Goal: Contribute content

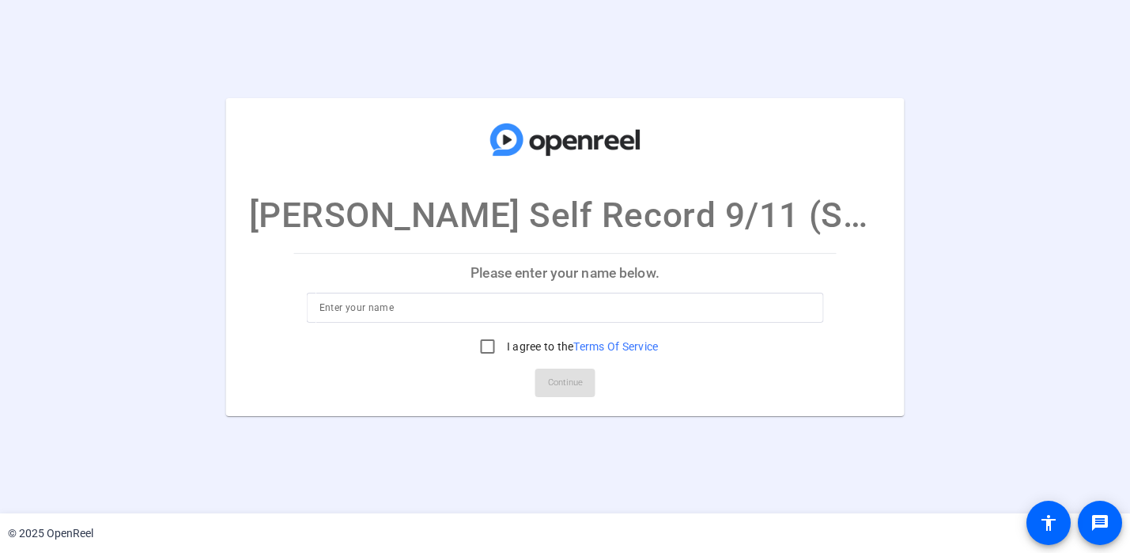
click at [673, 310] on input at bounding box center [565, 307] width 492 height 19
type input "[PERSON_NAME]"
click at [486, 343] on input "I agree to the Terms Of Service" at bounding box center [488, 346] width 32 height 32
checkbox input "true"
click at [576, 385] on span "Continue" at bounding box center [565, 383] width 35 height 24
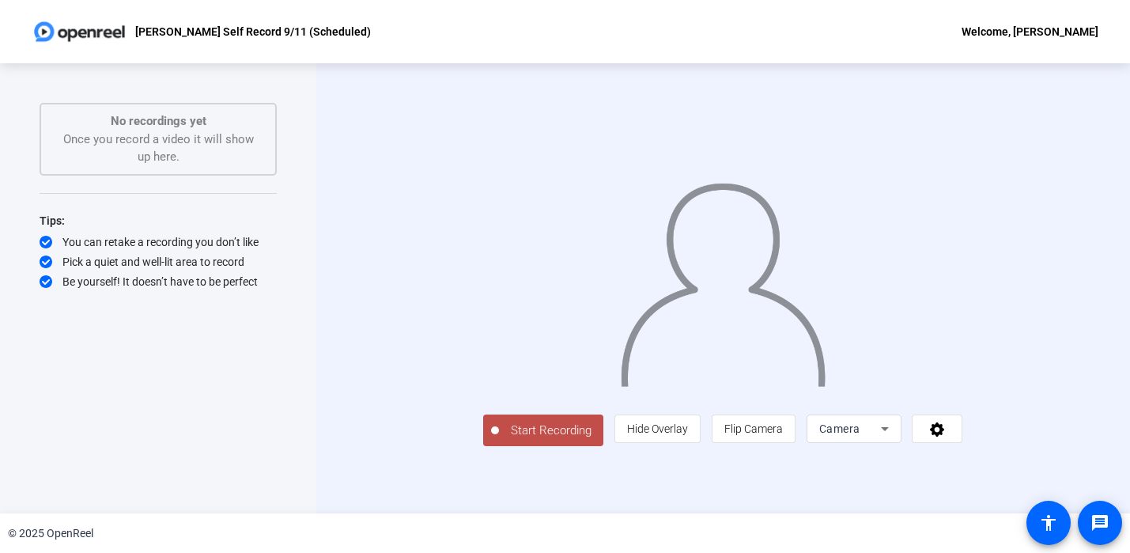
click at [499, 440] on span "Start Recording" at bounding box center [551, 430] width 104 height 18
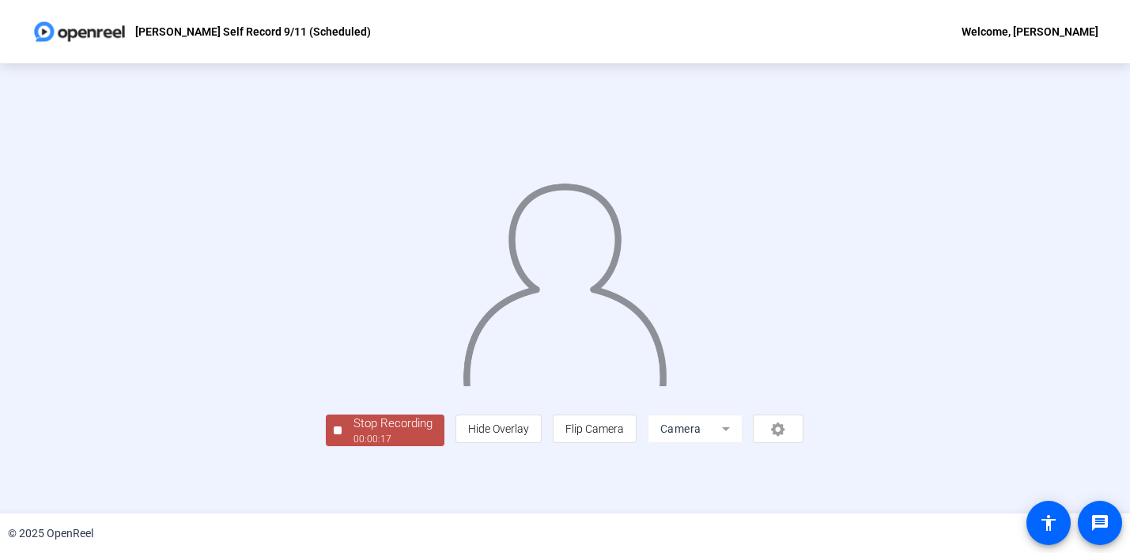
click at [1048, 457] on div "Stop Recording 00:00:17 person Hide Overlay flip Flip Camera Camera" at bounding box center [565, 288] width 1130 height 450
click at [353, 432] on div "Stop Recording" at bounding box center [392, 423] width 79 height 18
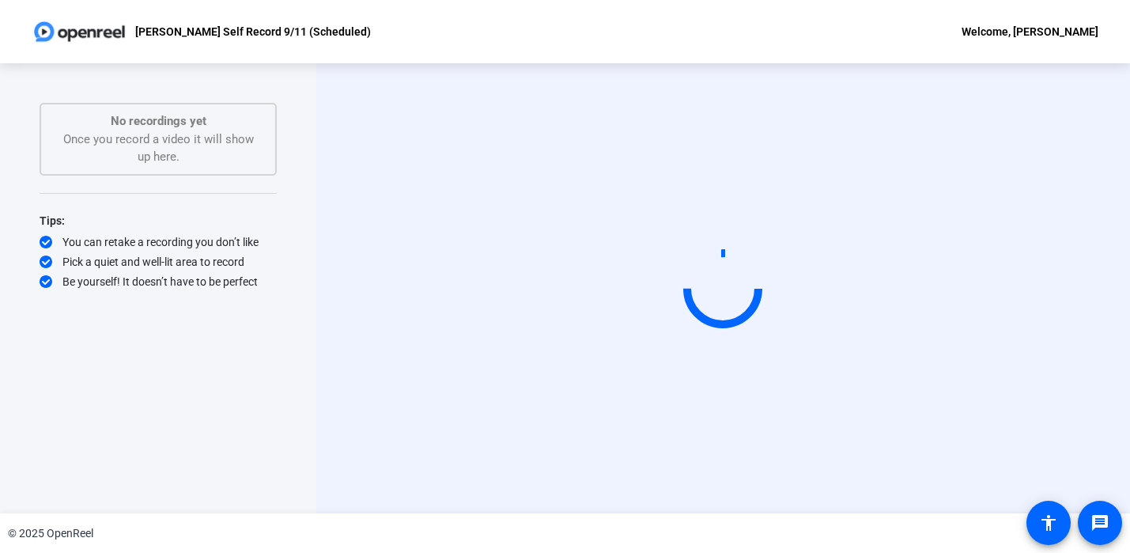
scroll to position [0, 0]
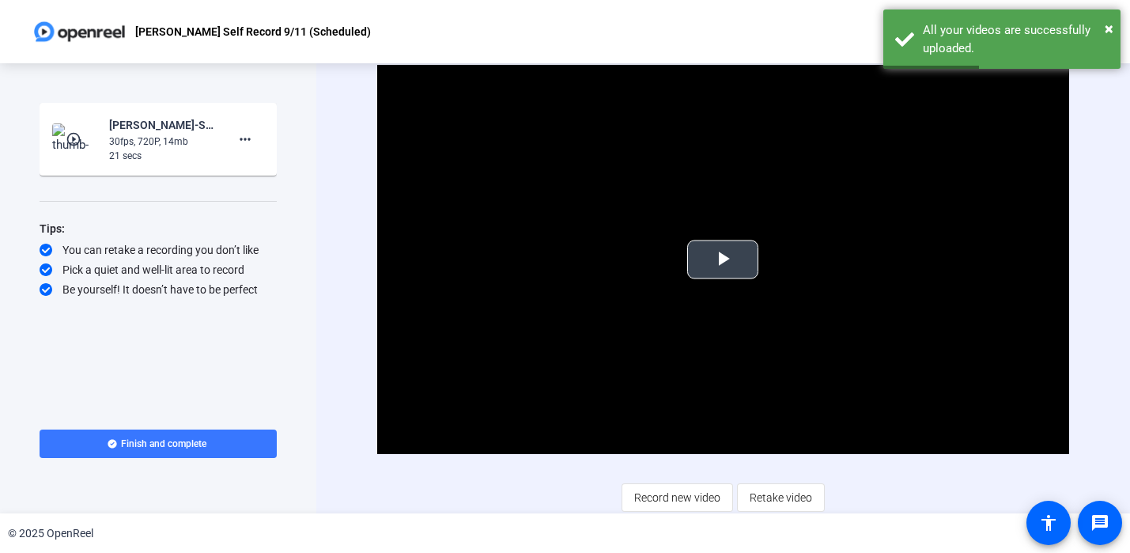
click at [723, 259] on span "Video Player" at bounding box center [723, 259] width 0 height 0
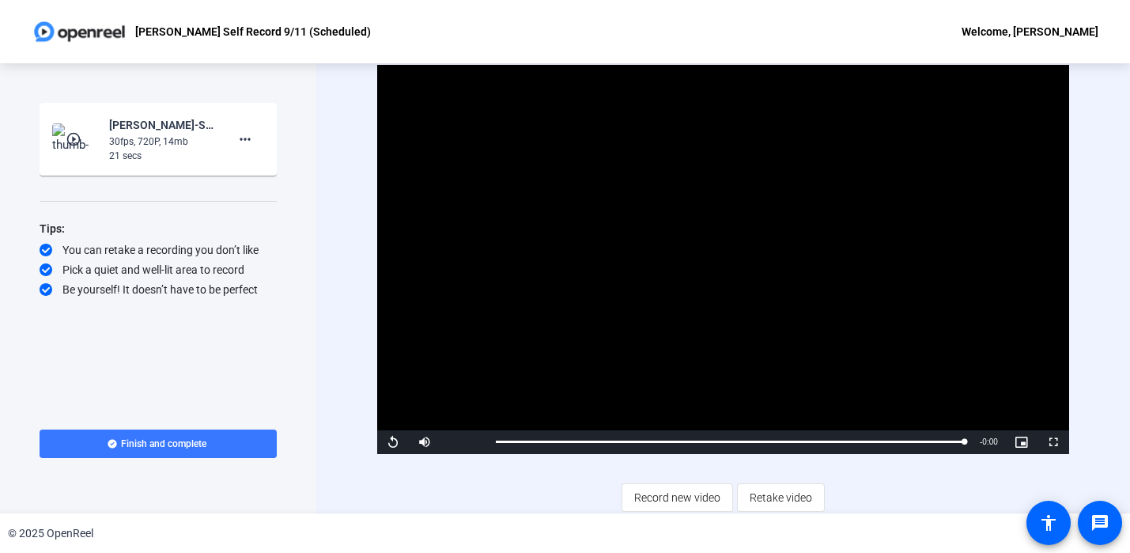
click at [1099, 350] on div "Video Player is loading. Play Video Replay Mute Current Time 0:20 / Duration 0:…" at bounding box center [722, 288] width 813 height 450
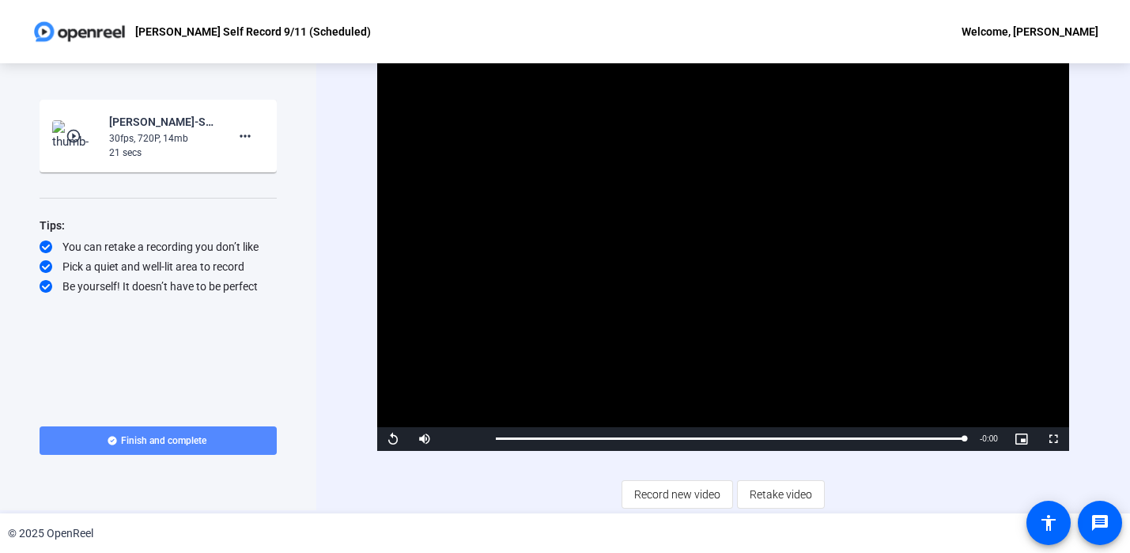
click at [133, 441] on span "Finish and complete" at bounding box center [163, 440] width 85 height 13
